Goal: Transaction & Acquisition: Purchase product/service

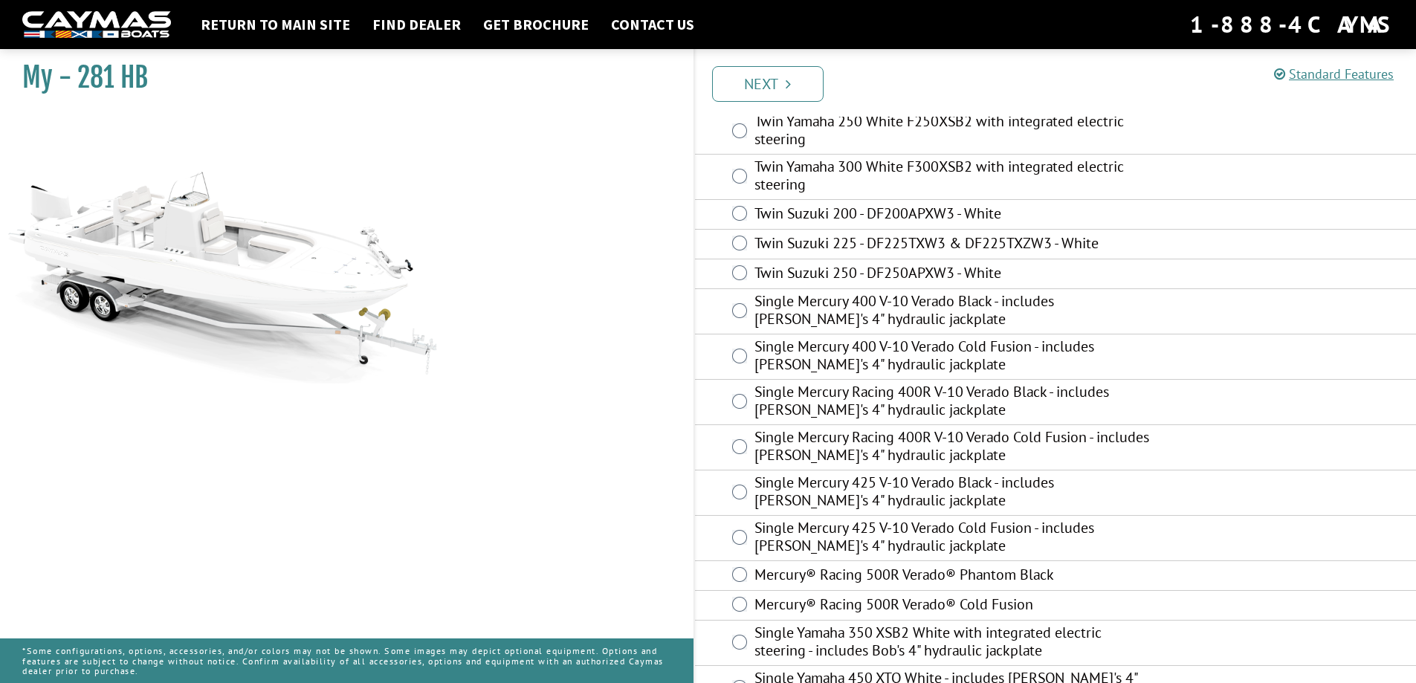
scroll to position [288, 0]
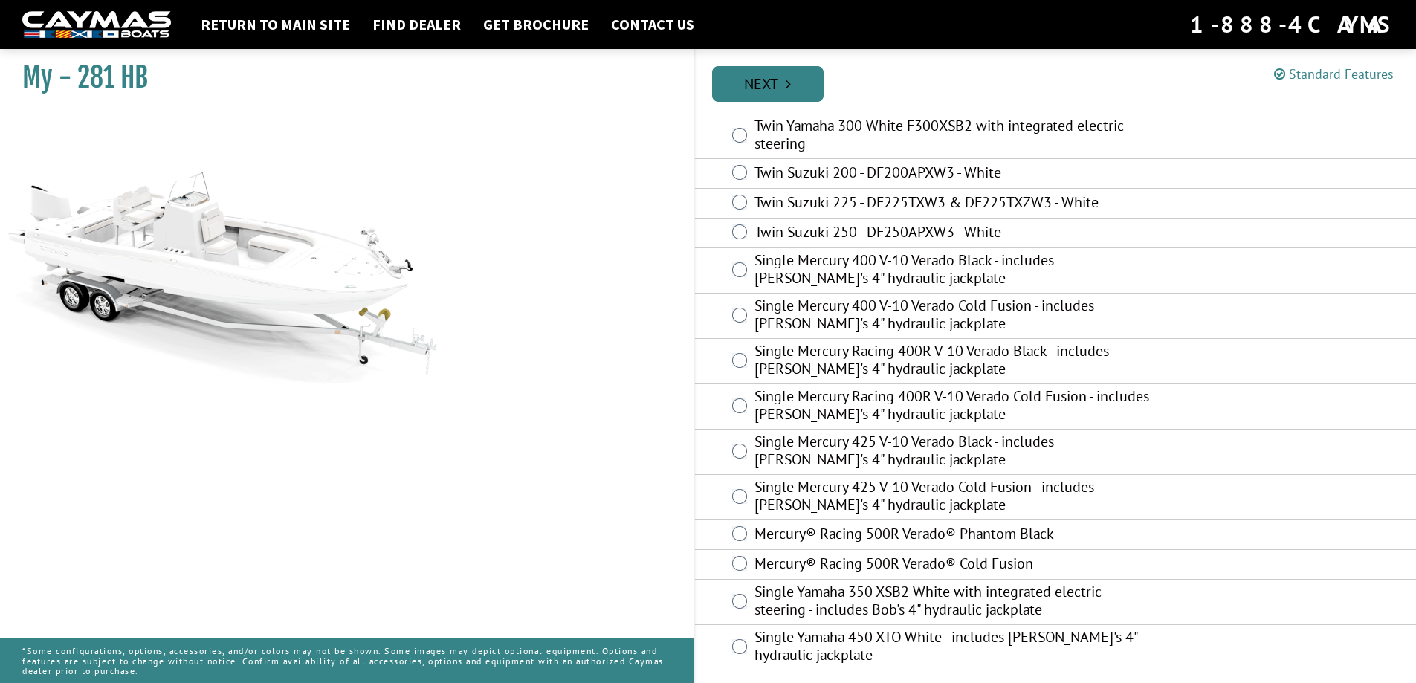
click at [755, 80] on link "Next" at bounding box center [768, 84] width 112 height 36
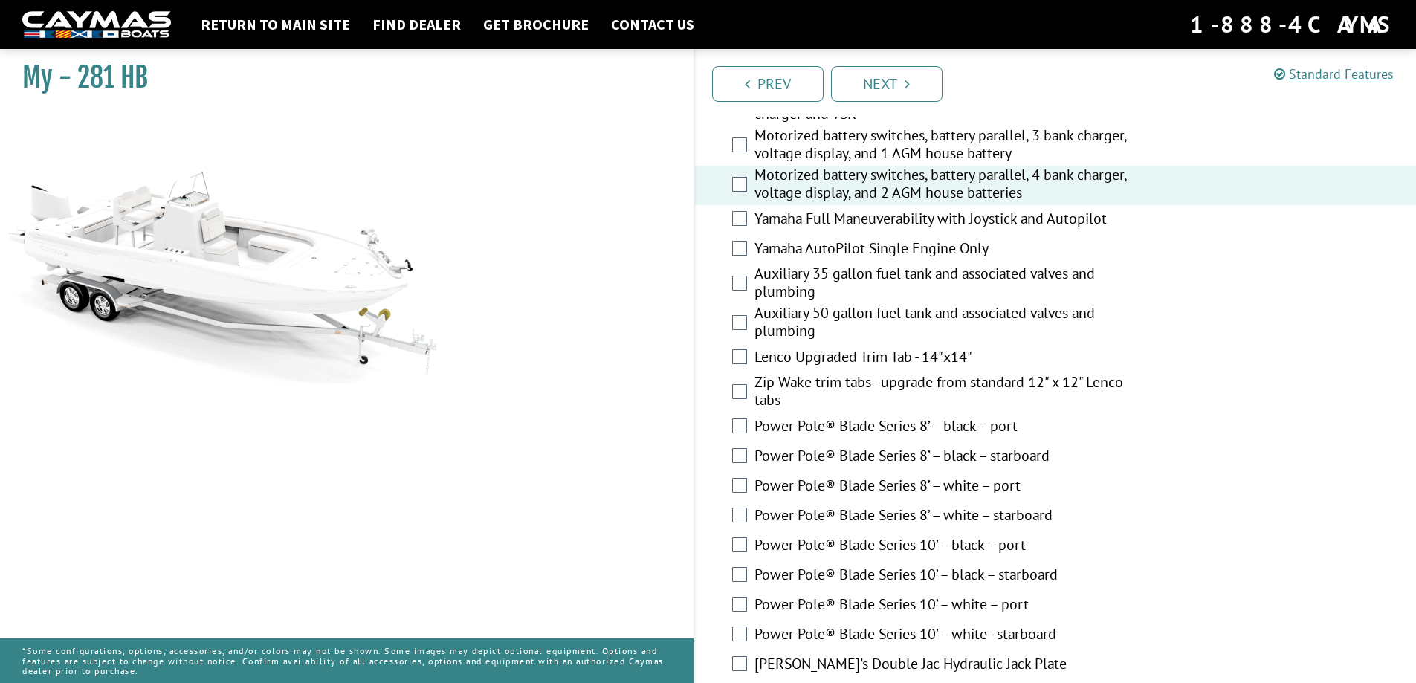
scroll to position [496, 0]
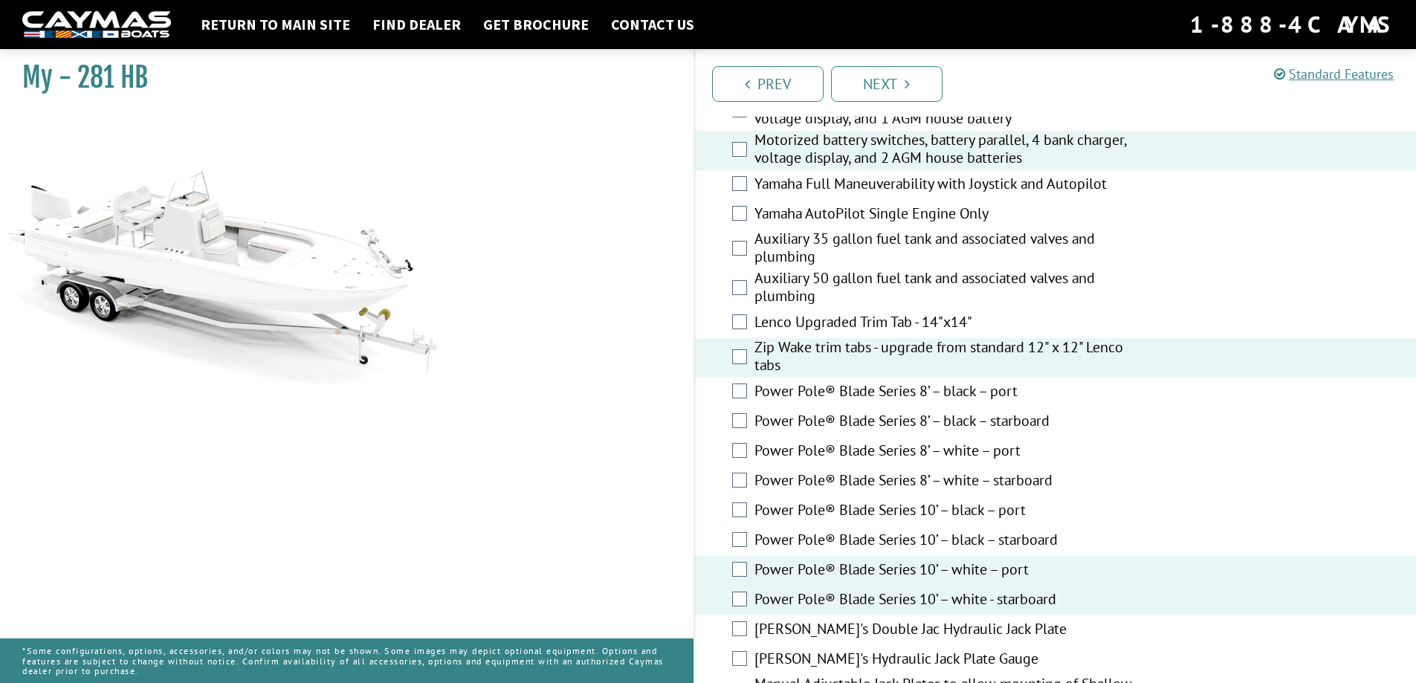
click at [747, 627] on div "[PERSON_NAME]'s Double Jac Hydraulic Jack Plate" at bounding box center [1056, 631] width 722 height 30
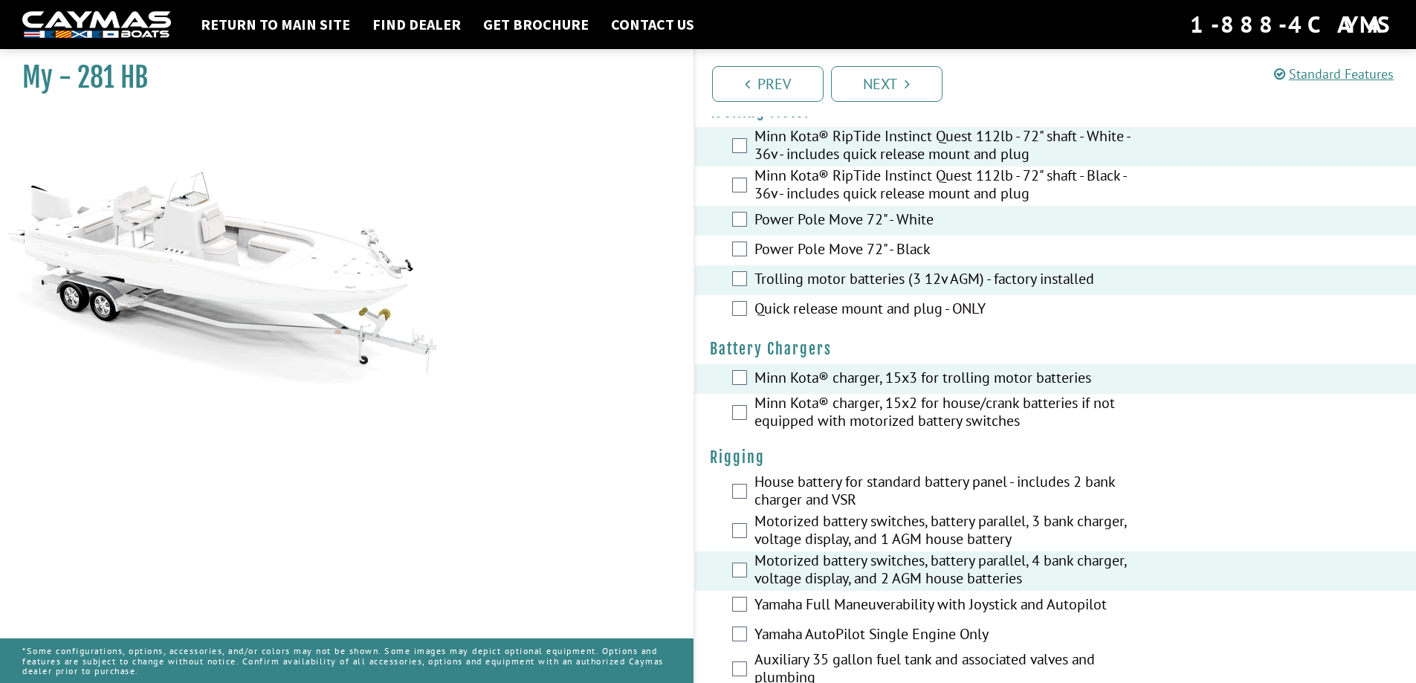
scroll to position [0, 0]
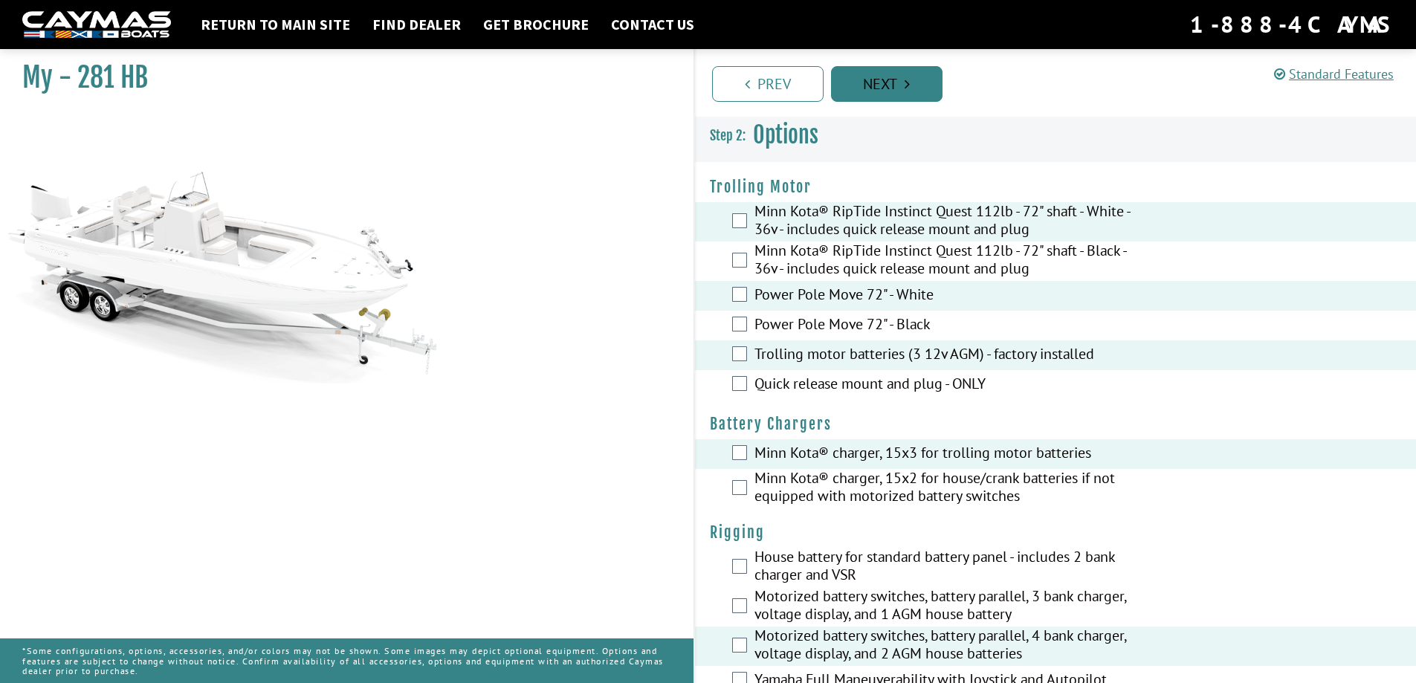
click at [900, 86] on link "Next" at bounding box center [887, 84] width 112 height 36
click at [259, 18] on link "Return to main site" at bounding box center [275, 24] width 164 height 19
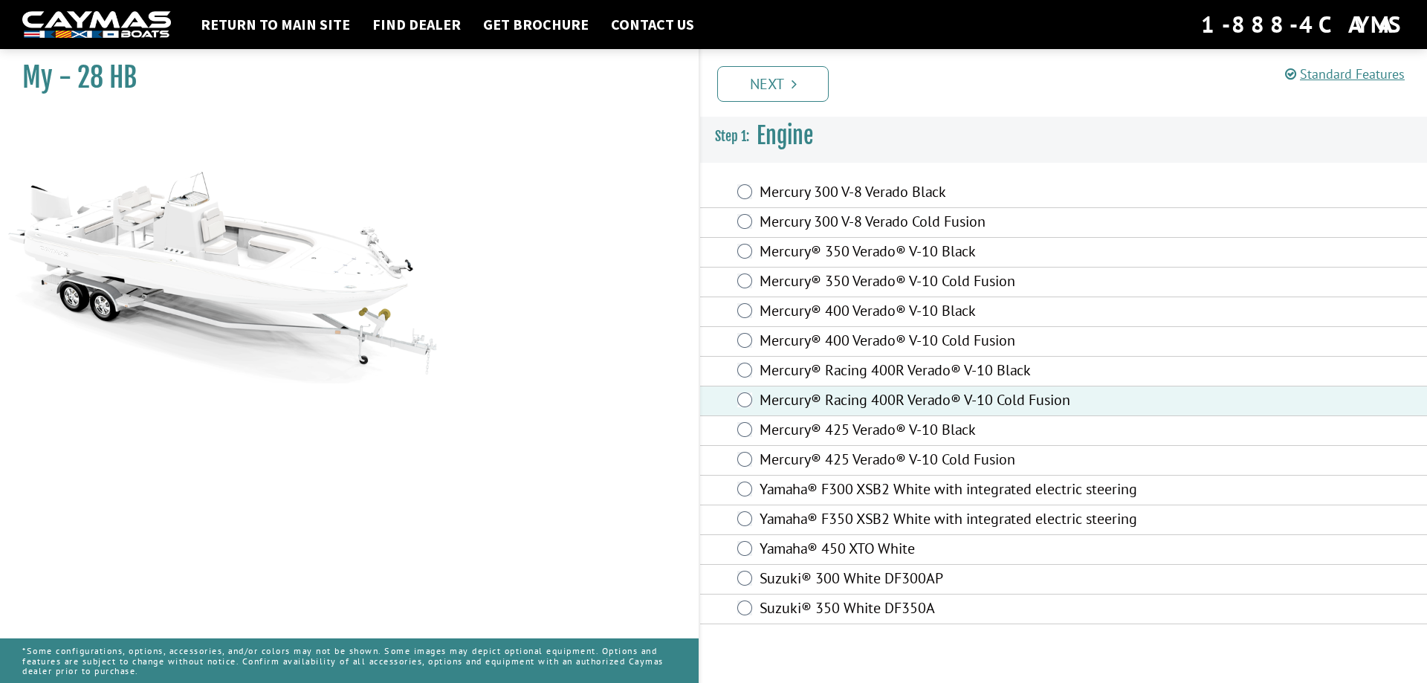
click at [762, 74] on link "Next" at bounding box center [773, 84] width 112 height 36
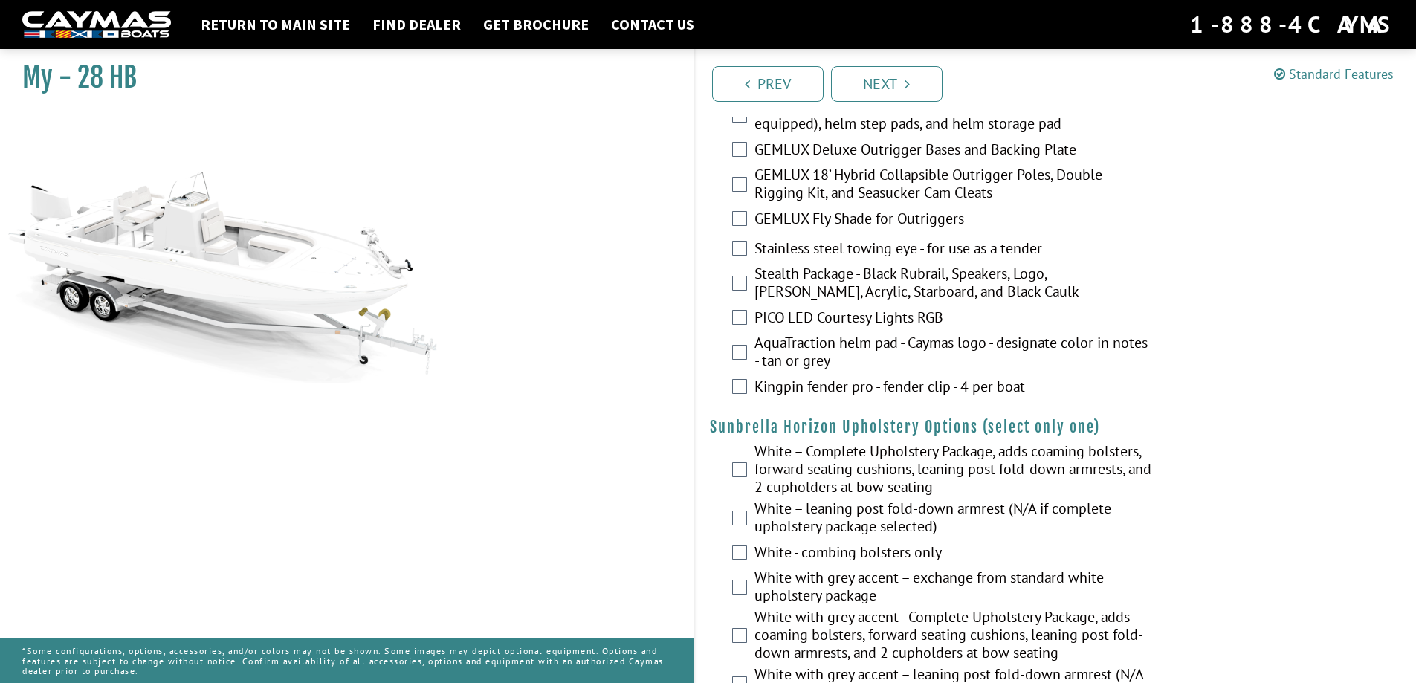
scroll to position [2077, 0]
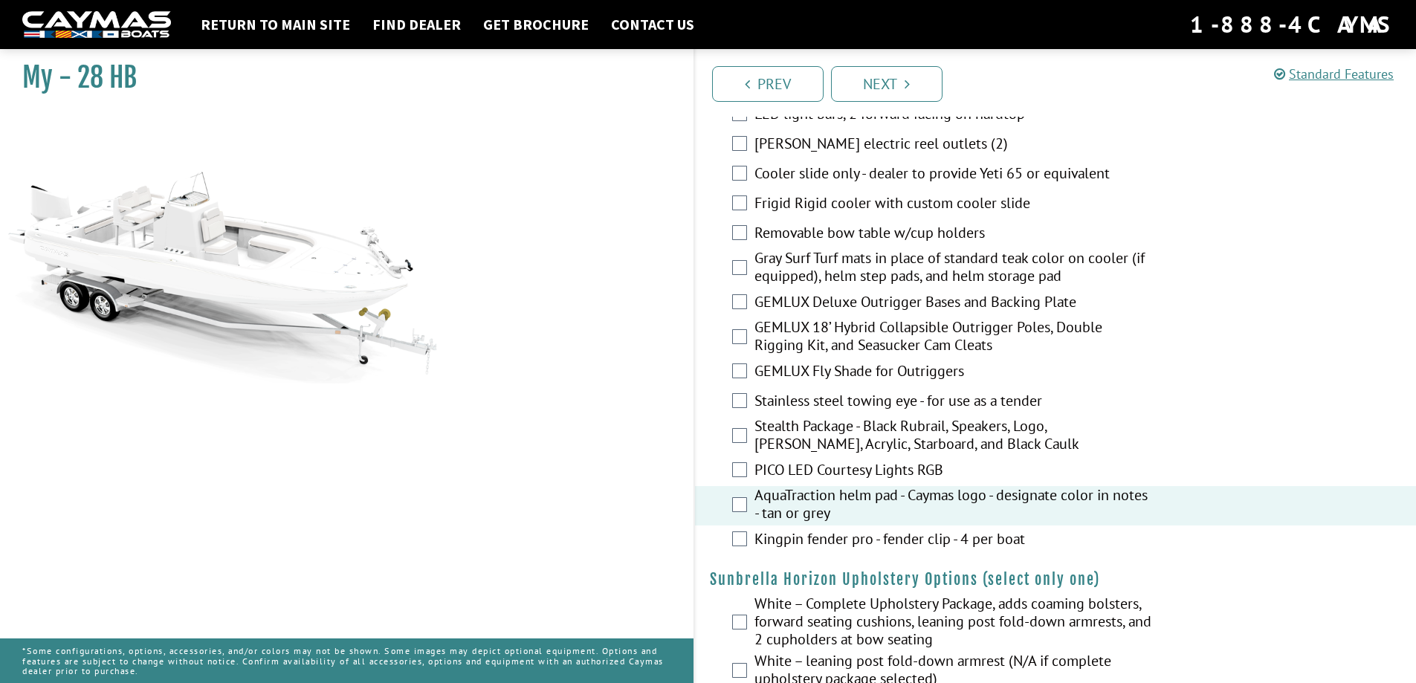
click at [752, 543] on div "Kingpin fender pro - fender clip - 4 per boat" at bounding box center [1056, 541] width 722 height 30
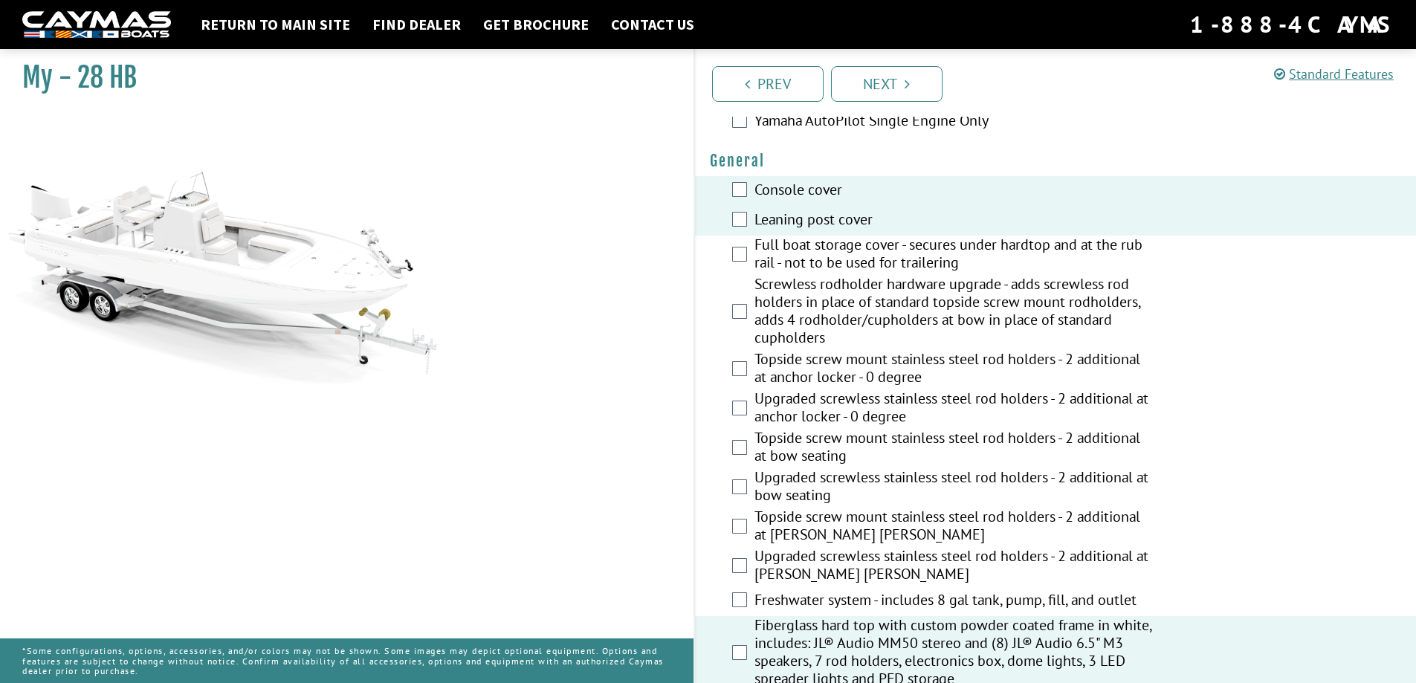
scroll to position [714, 0]
